Goal: Transaction & Acquisition: Book appointment/travel/reservation

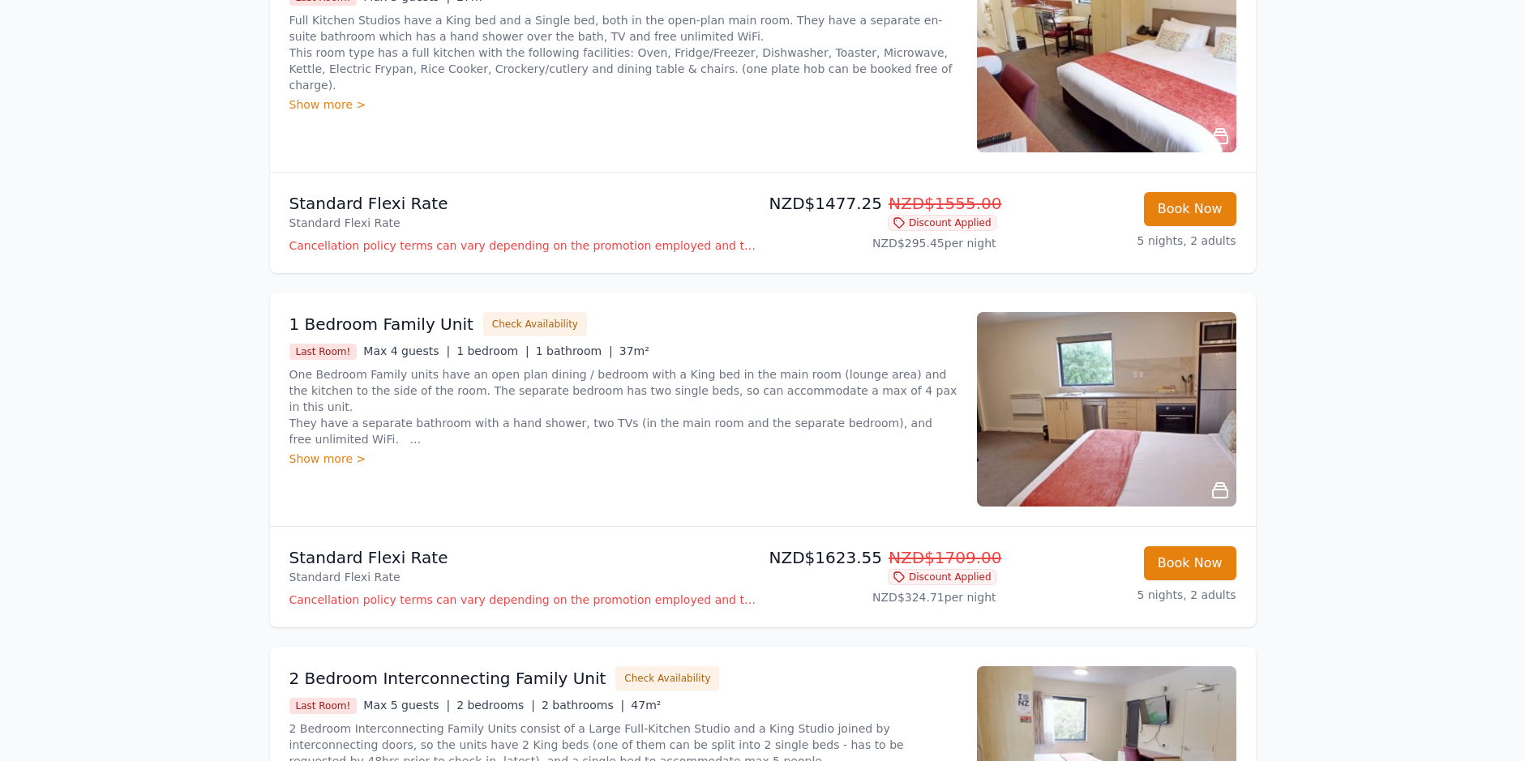
scroll to position [897, 0]
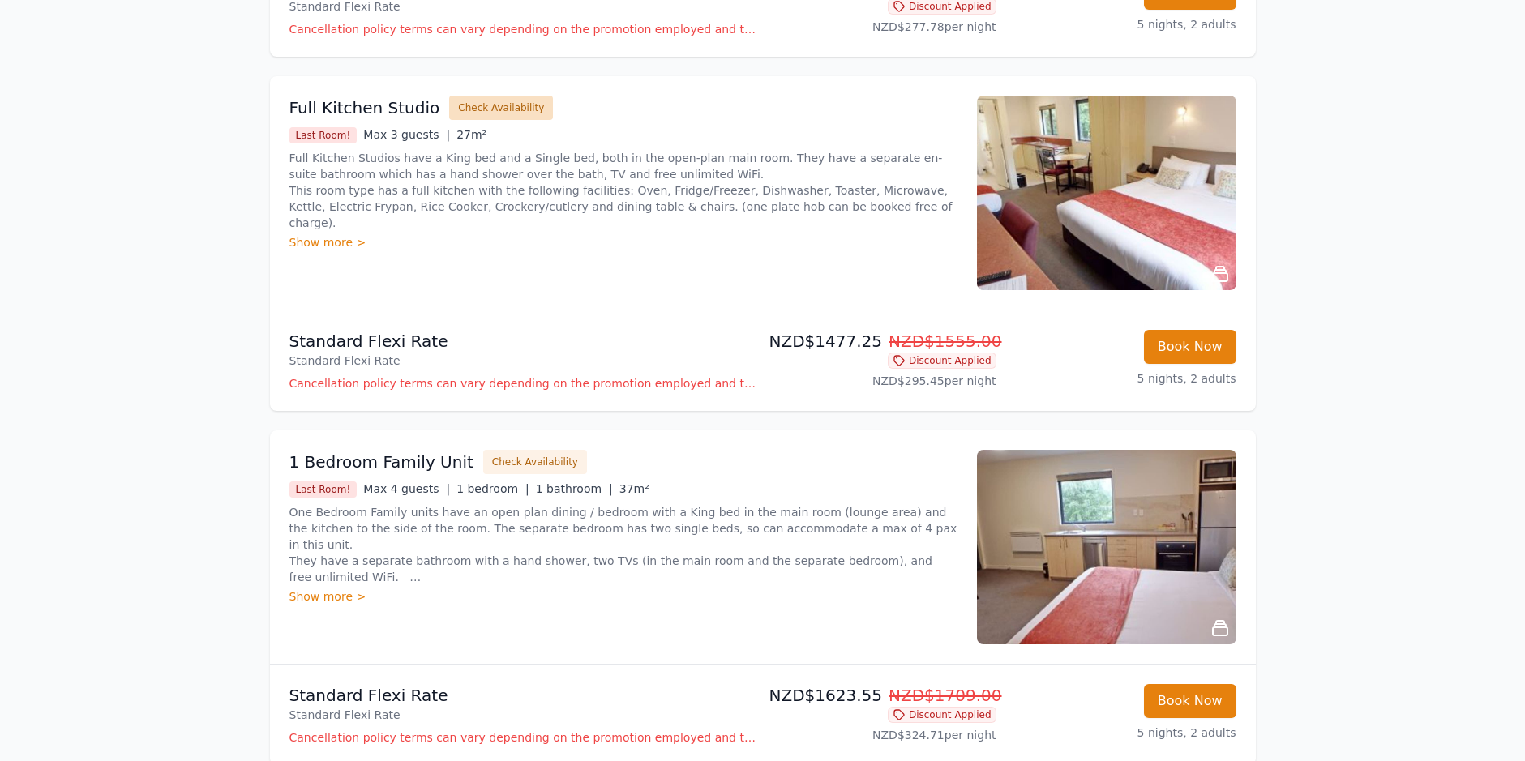
click at [473, 108] on button "Check Availability" at bounding box center [501, 108] width 104 height 24
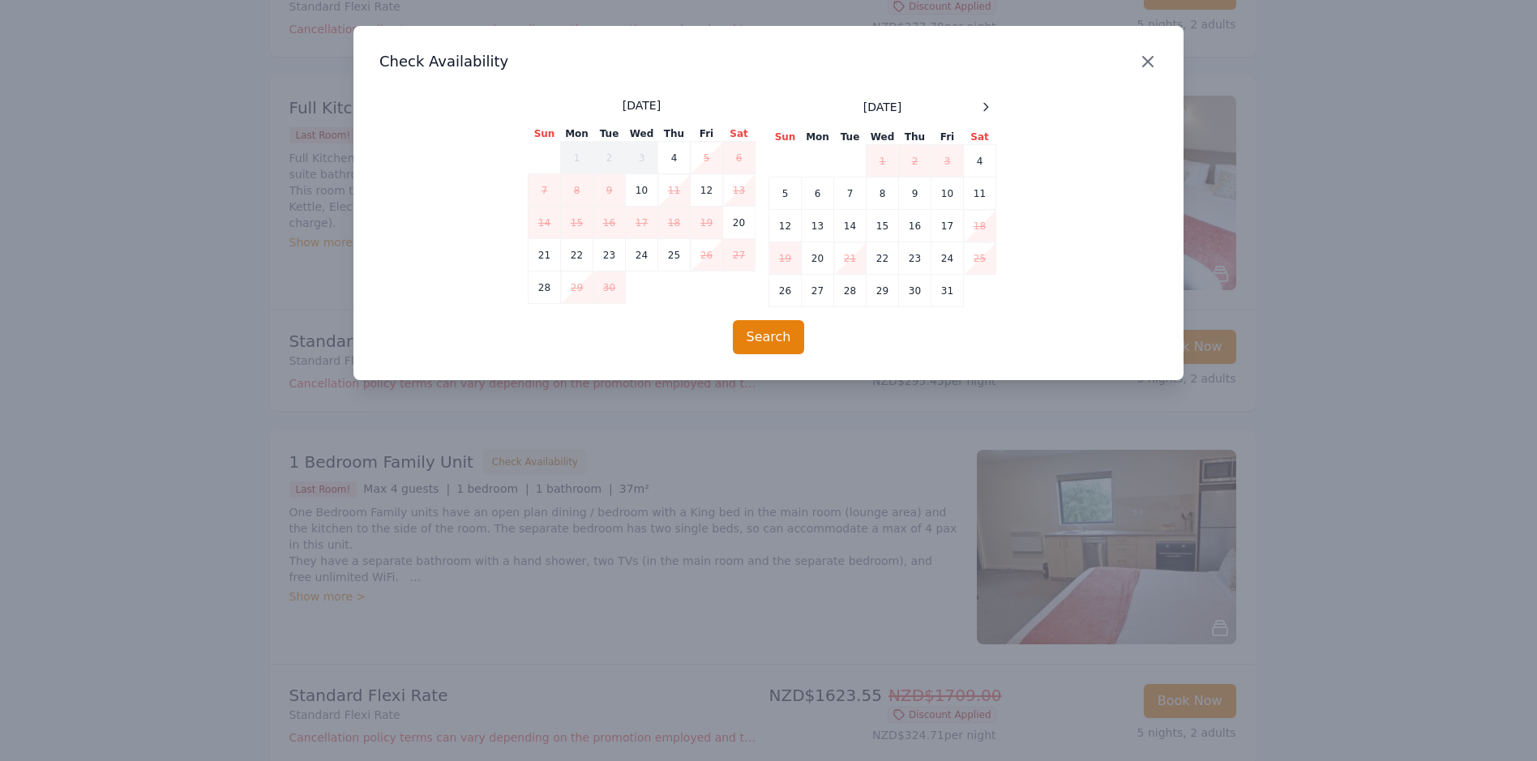
click at [1149, 62] on icon "button" at bounding box center [1148, 62] width 10 height 10
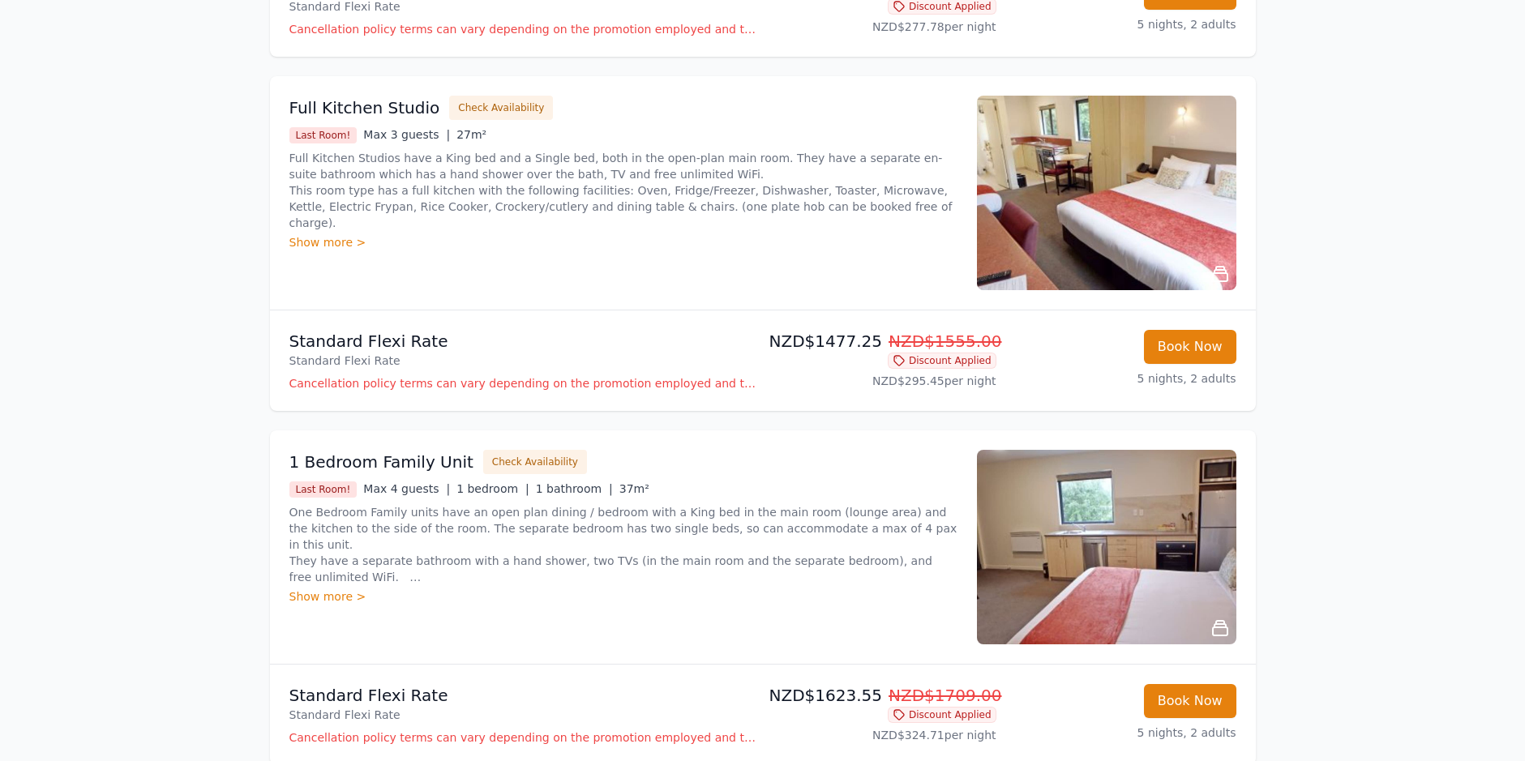
click at [340, 234] on div "Show more >" at bounding box center [623, 242] width 668 height 16
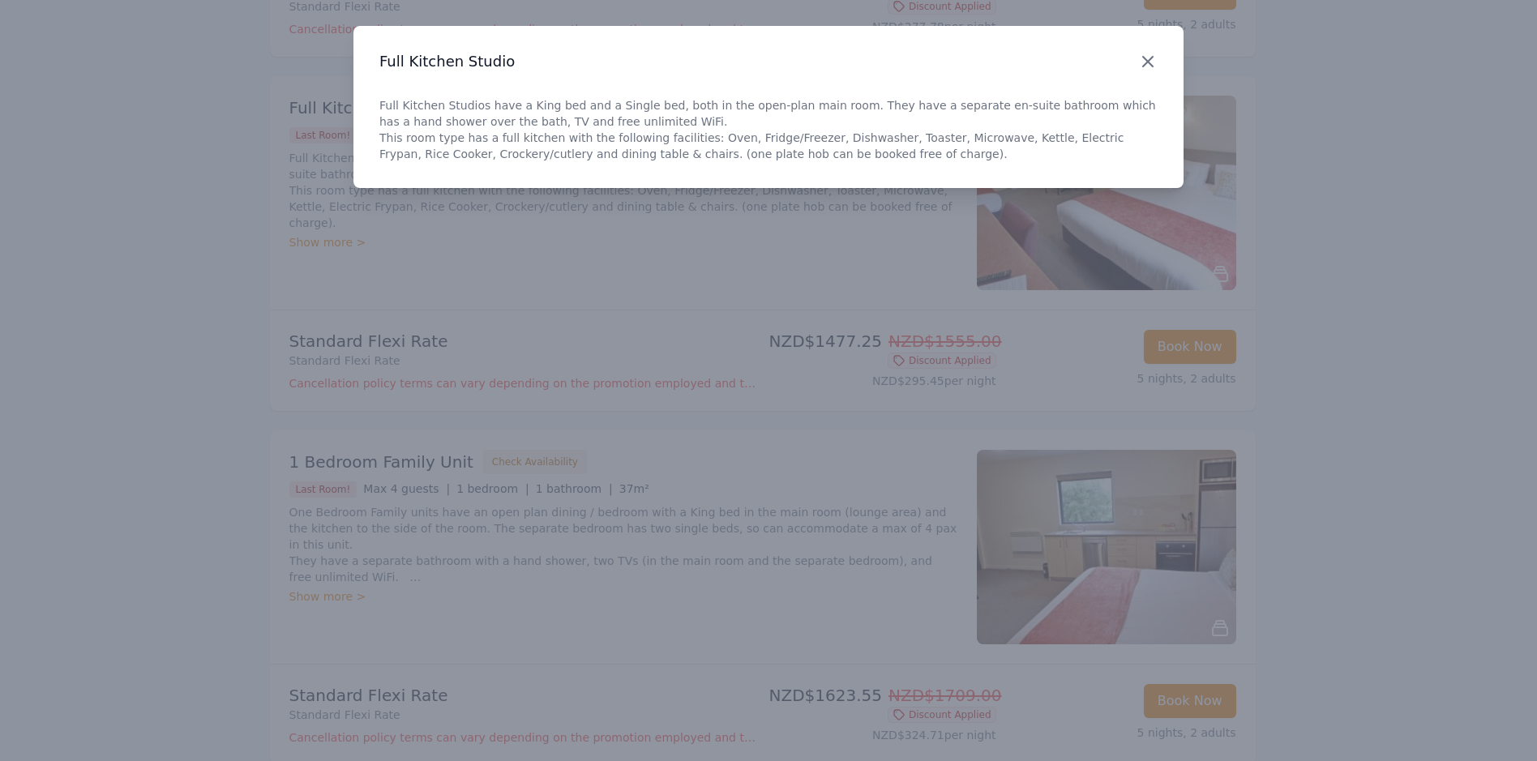
click at [1146, 67] on icon "button" at bounding box center [1147, 61] width 19 height 19
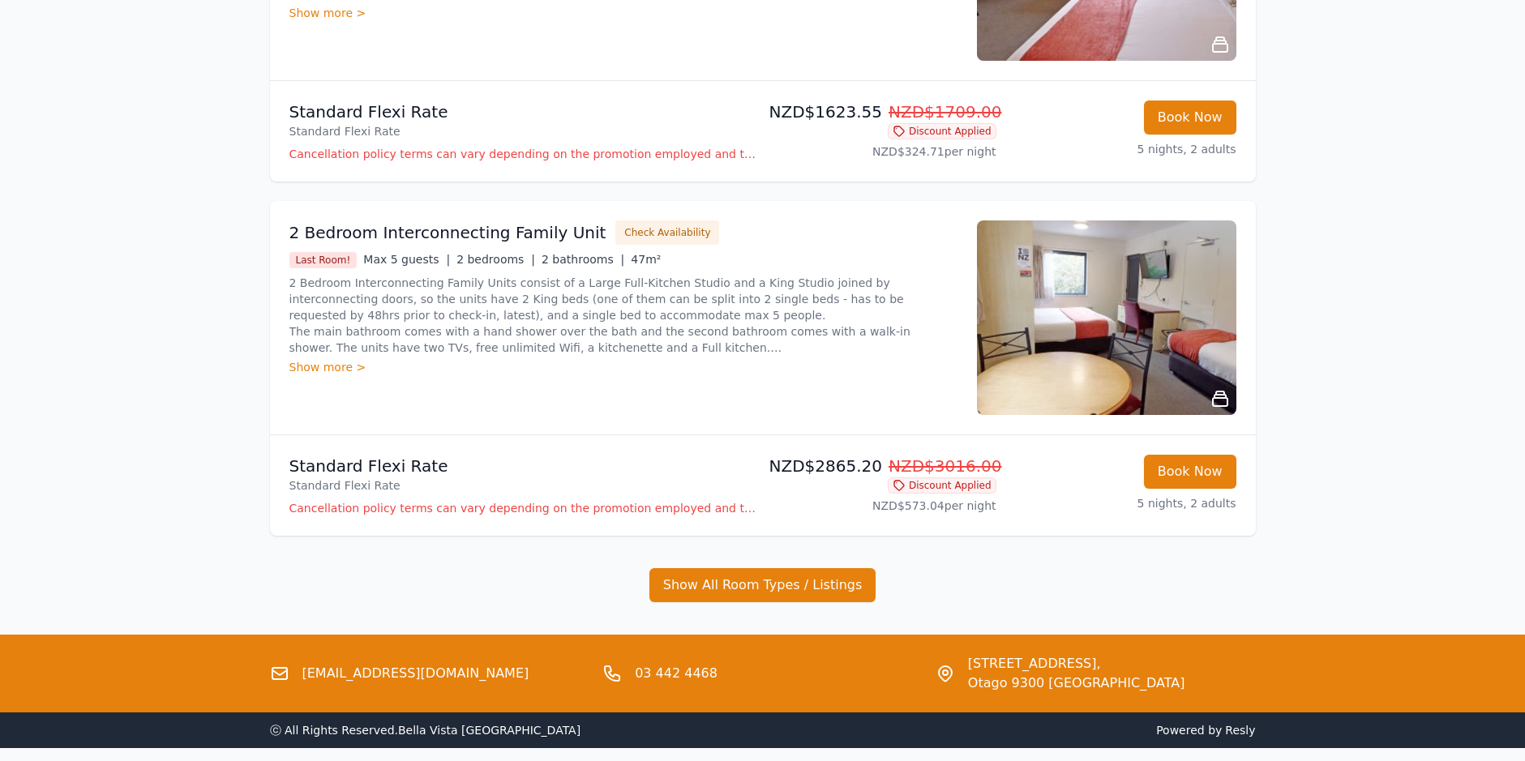
scroll to position [1545, 0]
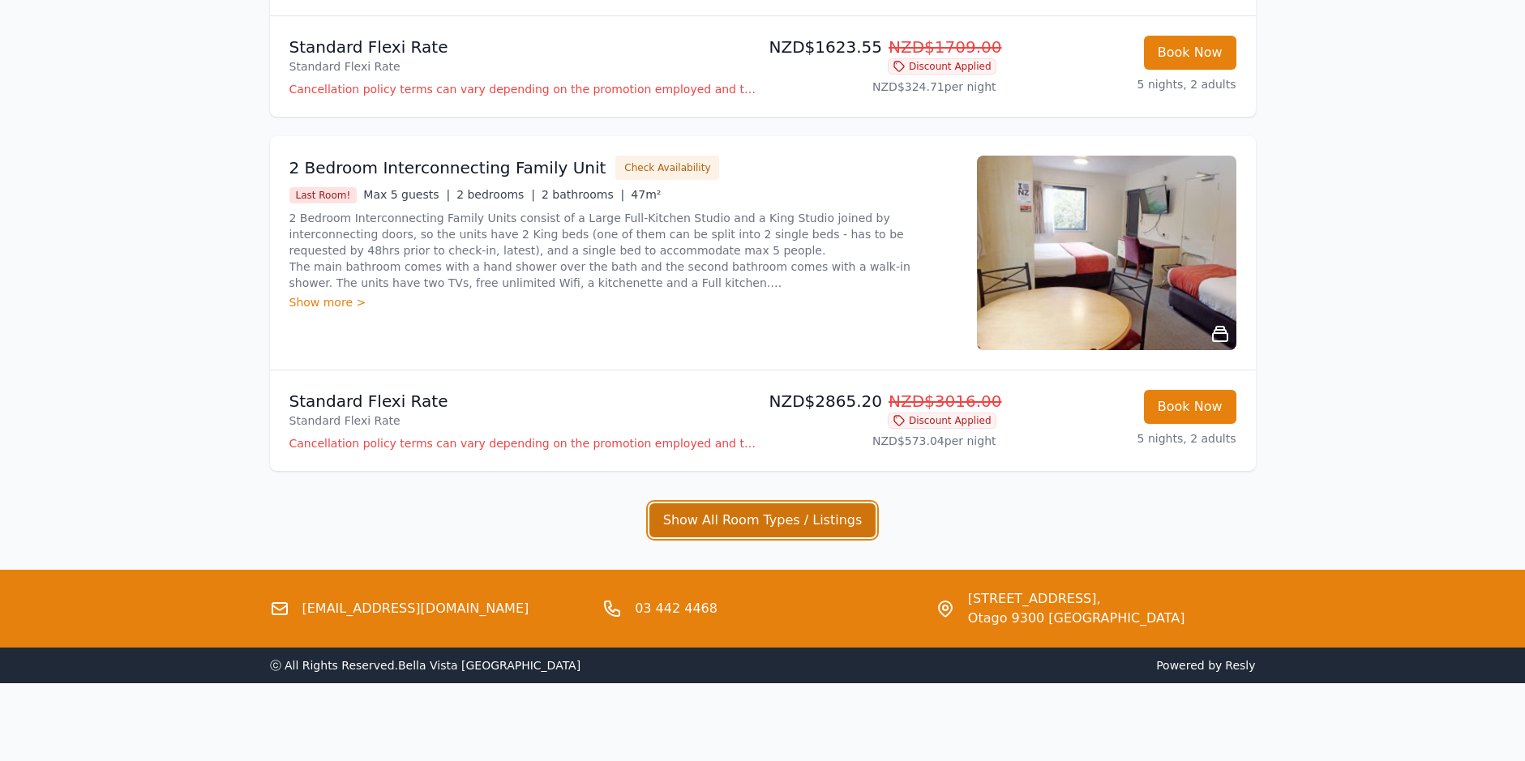
click at [829, 530] on button "Show All Room Types / Listings" at bounding box center [762, 520] width 227 height 34
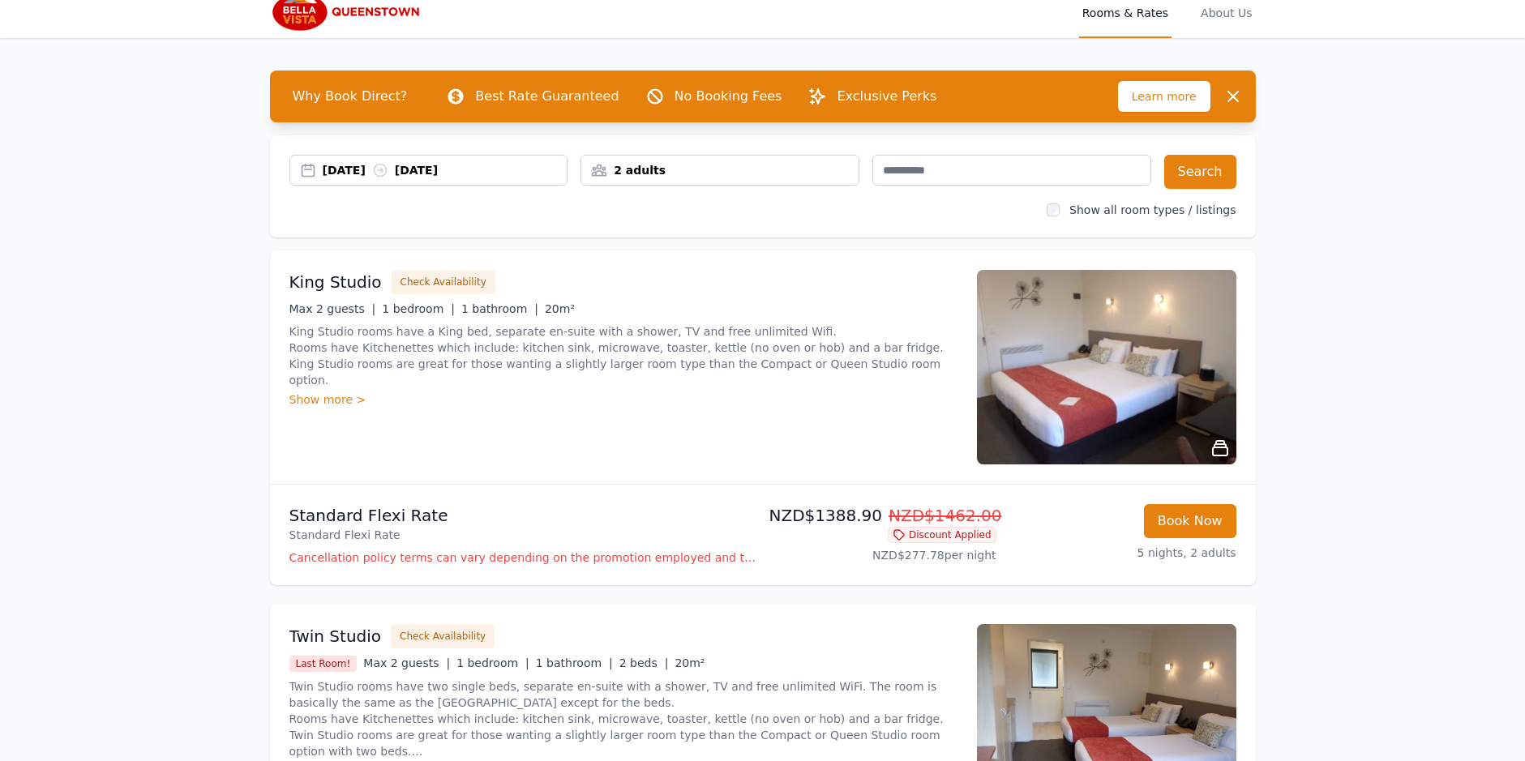
scroll to position [0, 0]
